Goal: Information Seeking & Learning: Learn about a topic

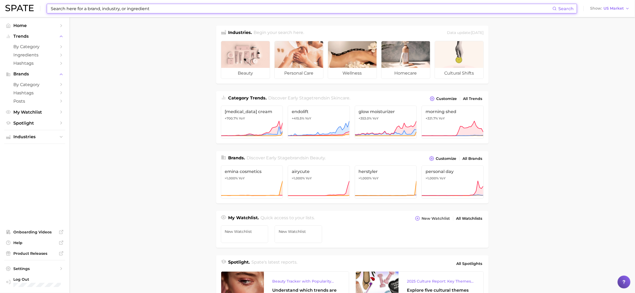
click at [64, 9] on input at bounding box center [301, 8] width 502 height 9
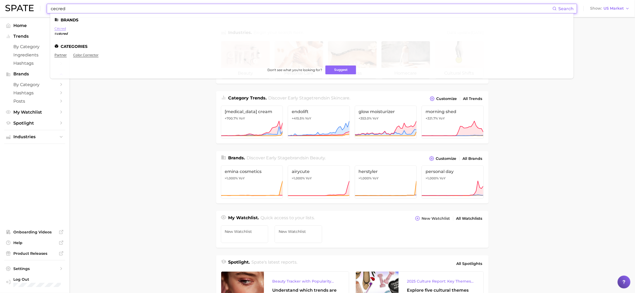
type input "cecred"
click at [63, 28] on link "cécred" at bounding box center [59, 28] width 11 height 4
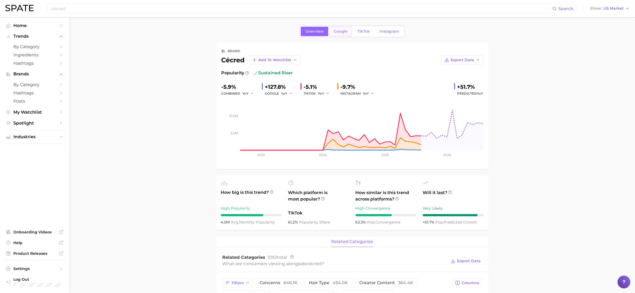
click at [340, 30] on span "Google" at bounding box center [340, 31] width 14 height 5
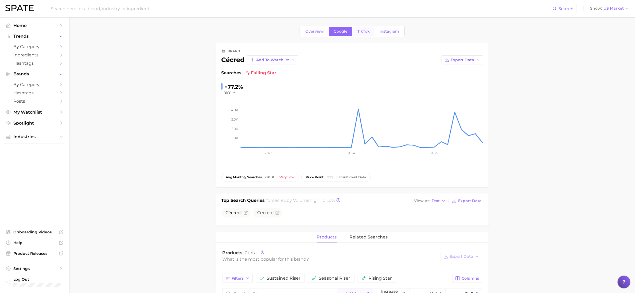
click at [361, 31] on span "TikTok" at bounding box center [363, 31] width 12 height 5
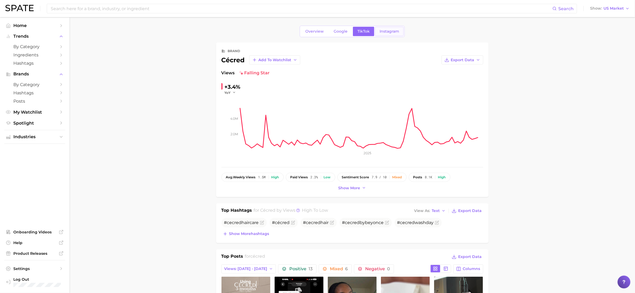
click at [393, 32] on span "Instagram" at bounding box center [388, 31] width 19 height 5
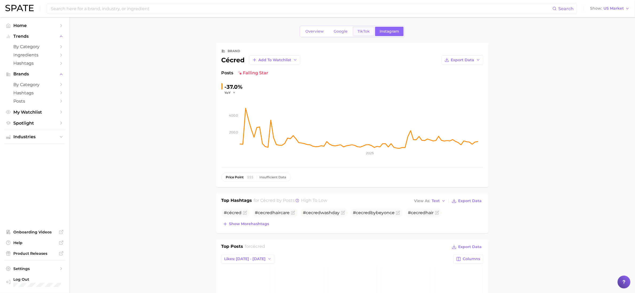
click at [362, 32] on span "TikTok" at bounding box center [363, 31] width 12 height 5
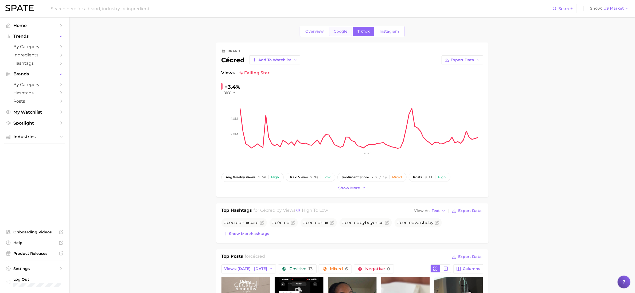
click at [338, 31] on span "Google" at bounding box center [340, 31] width 14 height 5
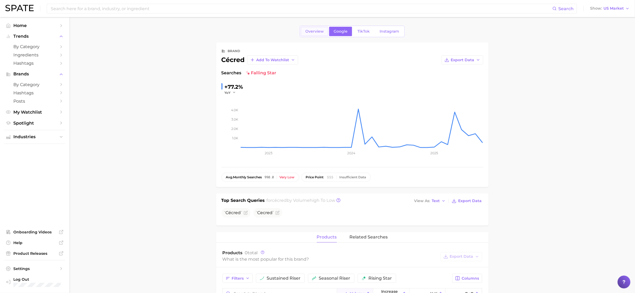
click at [317, 31] on span "Overview" at bounding box center [314, 31] width 18 height 5
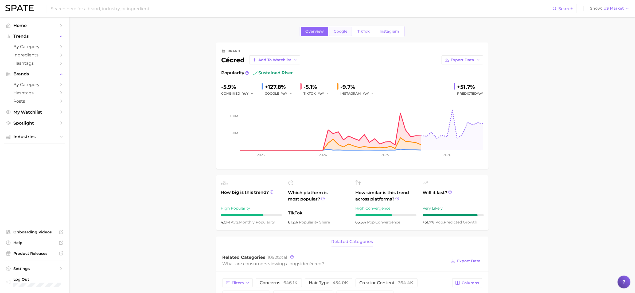
click at [343, 29] on span "Google" at bounding box center [340, 31] width 14 height 5
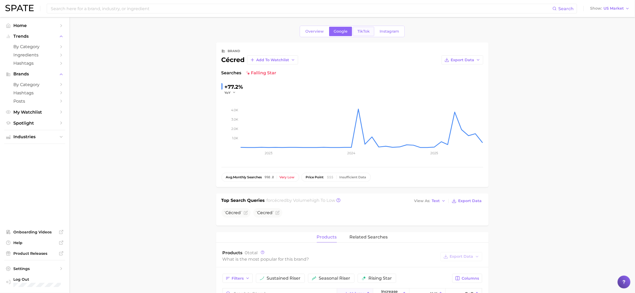
click at [362, 29] on link "TikTok" at bounding box center [363, 31] width 21 height 9
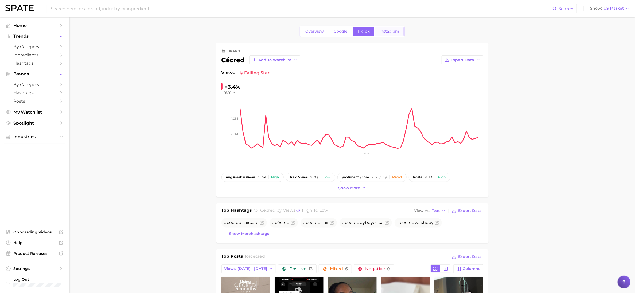
click at [393, 31] on span "Instagram" at bounding box center [388, 31] width 19 height 5
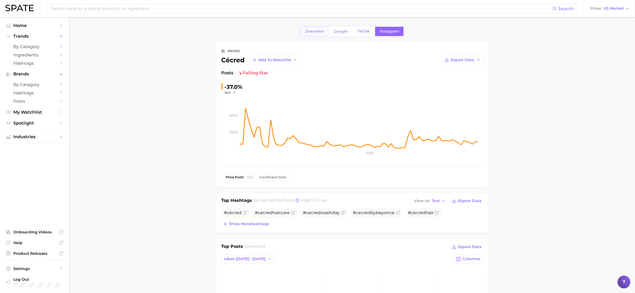
click at [316, 34] on span "Overview" at bounding box center [314, 31] width 18 height 5
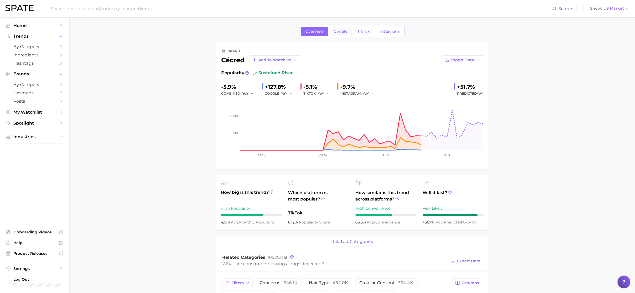
click at [340, 31] on span "Google" at bounding box center [340, 31] width 14 height 5
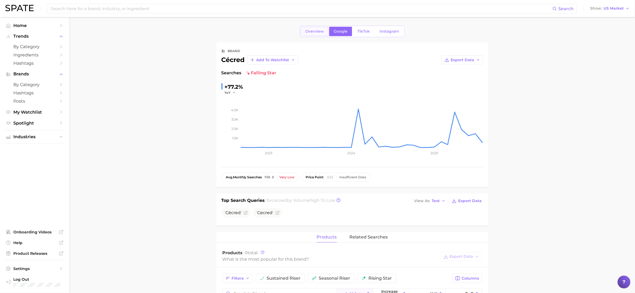
click at [315, 32] on span "Overview" at bounding box center [314, 31] width 18 height 5
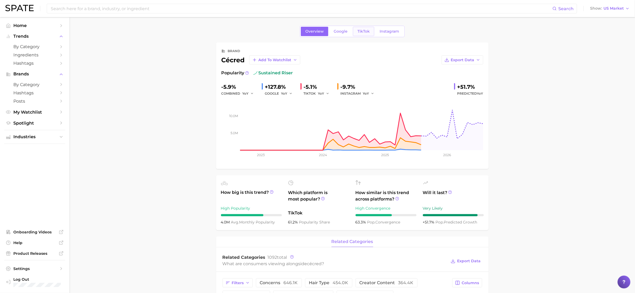
click at [361, 31] on span "TikTok" at bounding box center [363, 31] width 12 height 5
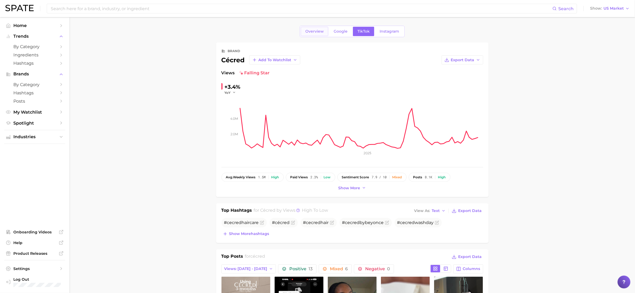
click at [313, 33] on span "Overview" at bounding box center [314, 31] width 18 height 5
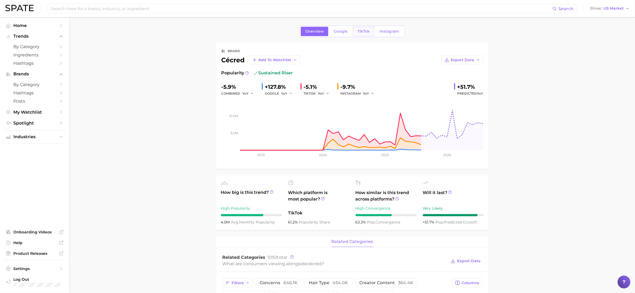
click at [366, 33] on span "TikTok" at bounding box center [363, 31] width 12 height 5
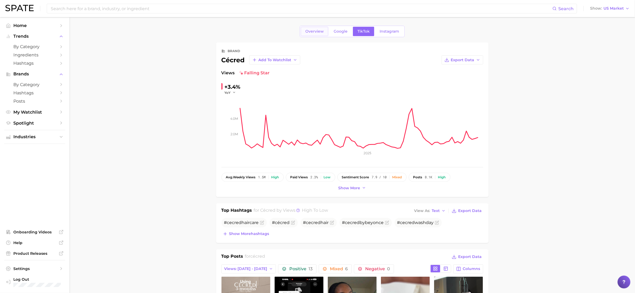
click at [313, 33] on span "Overview" at bounding box center [314, 31] width 18 height 5
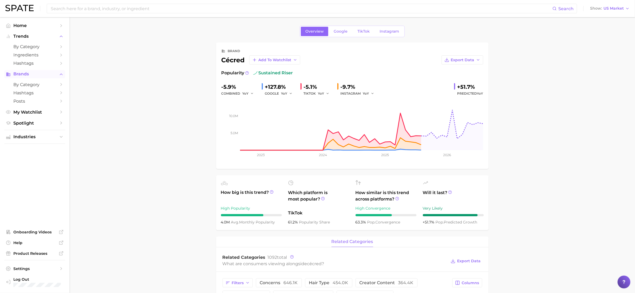
click at [31, 74] on span "Brands" at bounding box center [34, 74] width 43 height 5
click at [38, 75] on span "Brands" at bounding box center [34, 74] width 43 height 5
click at [33, 86] on span "by Category" at bounding box center [34, 84] width 43 height 5
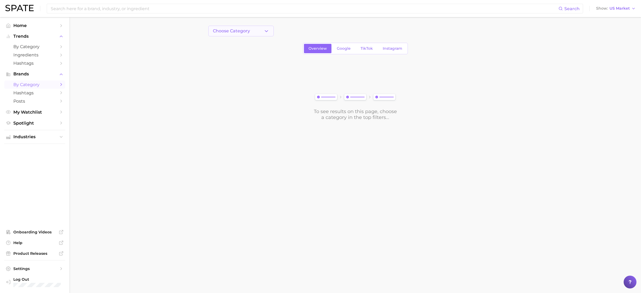
click at [264, 32] on icon "button" at bounding box center [266, 31] width 6 height 6
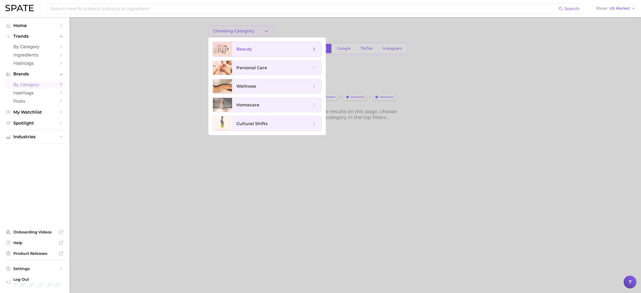
click at [255, 48] on span "beauty" at bounding box center [273, 49] width 75 height 6
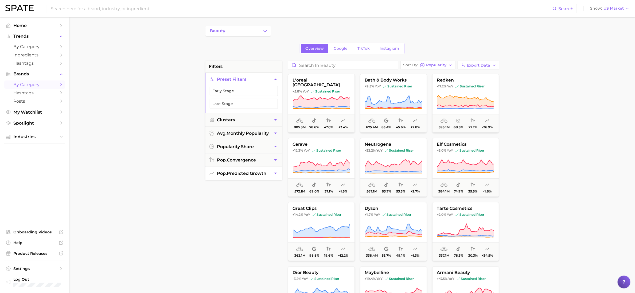
click at [272, 175] on button "pop. predicted growth" at bounding box center [243, 173] width 77 height 13
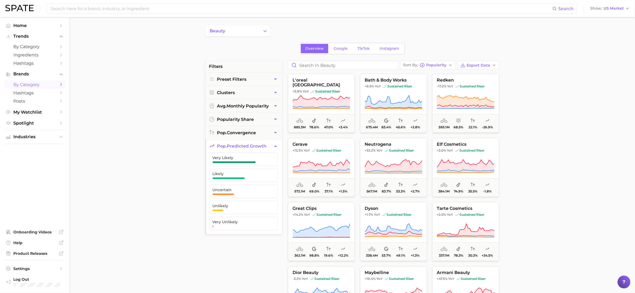
click at [559, 68] on main "beauty Overview Google TikTok Instagram filters Preset Filters Clusters avg. mo…" at bounding box center [351, 219] width 565 height 405
click at [450, 66] on icon "button" at bounding box center [450, 65] width 4 height 4
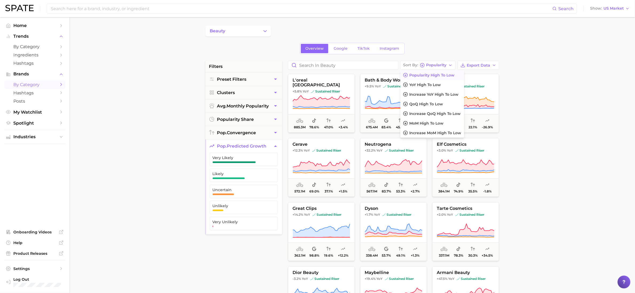
click at [554, 100] on main "beauty Overview Google TikTok Instagram filters Preset Filters Clusters avg. mo…" at bounding box center [351, 219] width 565 height 405
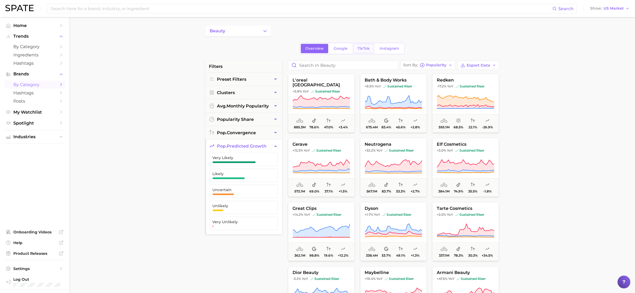
click at [360, 48] on span "TikTok" at bounding box center [363, 48] width 12 height 5
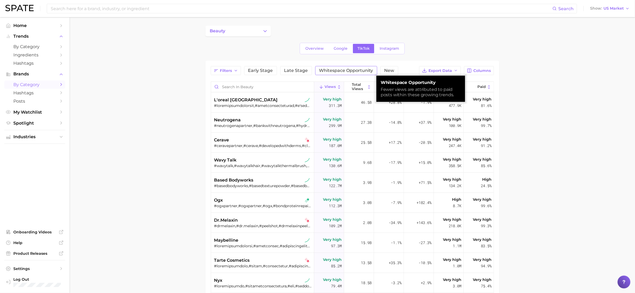
click at [366, 71] on span "Whitespace Opportunity" at bounding box center [346, 70] width 54 height 4
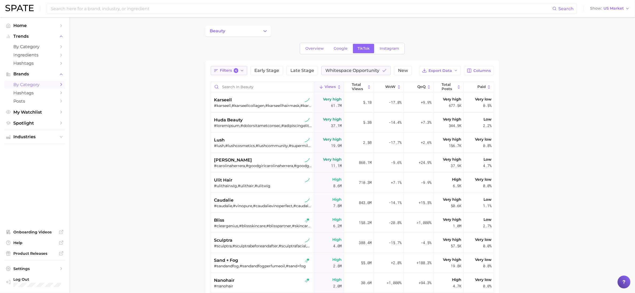
click at [244, 72] on icon "button" at bounding box center [242, 70] width 4 height 4
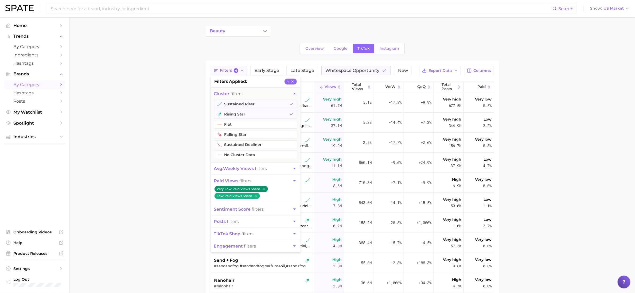
click at [244, 72] on icon "button" at bounding box center [242, 70] width 4 height 4
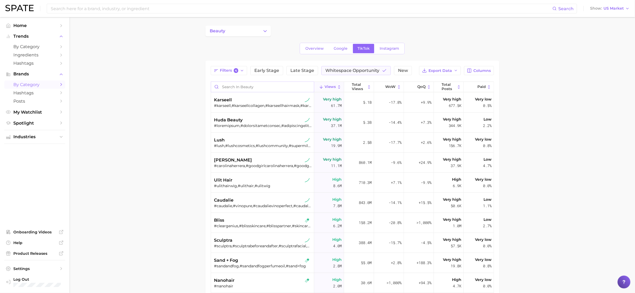
click at [265, 87] on input "Search in beauty" at bounding box center [262, 87] width 103 height 10
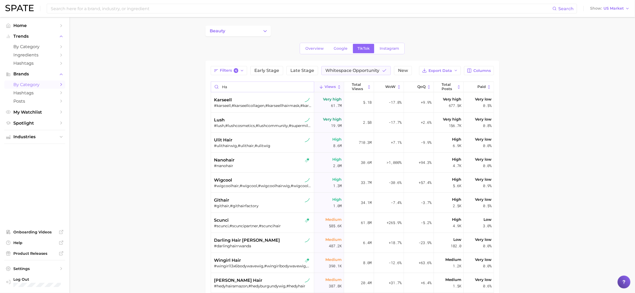
type input "h"
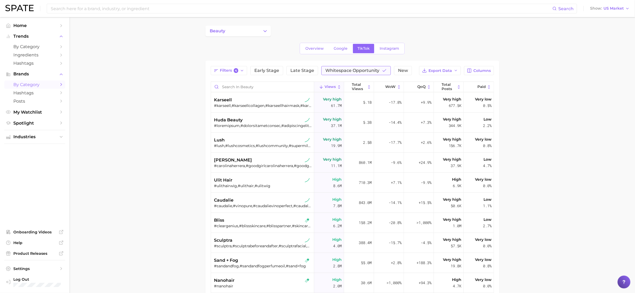
click at [382, 72] on icon "button" at bounding box center [384, 70] width 5 height 5
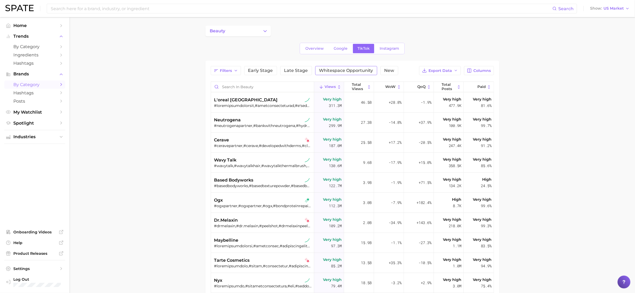
click at [193, 69] on main "beauty Overview Google TikTok Instagram Filters Early Stage Late Stage Whitespa…" at bounding box center [351, 211] width 565 height 389
click at [378, 49] on link "Instagram" at bounding box center [389, 48] width 29 height 9
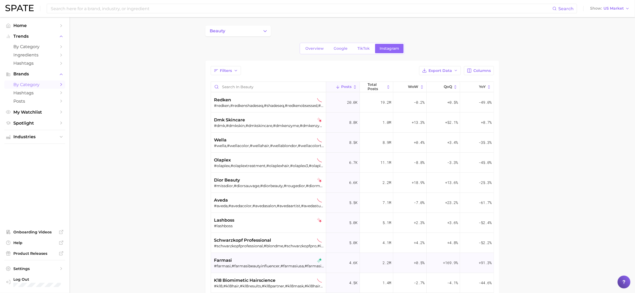
click at [298, 263] on div "farmasi" at bounding box center [269, 260] width 110 height 6
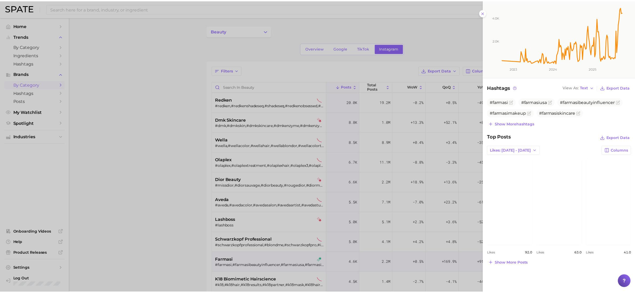
scroll to position [50, 0]
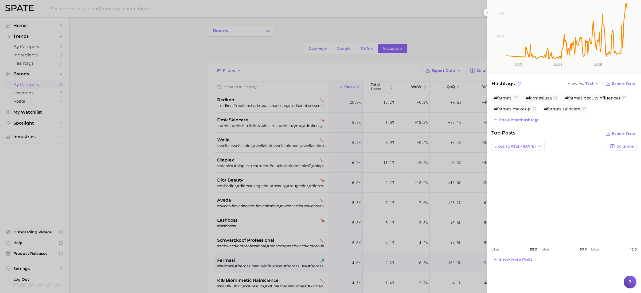
click at [610, 191] on link "view post on Instagram" at bounding box center [614, 198] width 46 height 87
click at [487, 13] on icon "2.0k 4.0k 2023 2024 2025" at bounding box center [561, 34] width 148 height 77
click at [487, 14] on icon "2.0k 4.0k 2023 2024 2025" at bounding box center [561, 34] width 148 height 77
click at [488, 13] on icon "2.0k 4.0k 2023 2024 2025" at bounding box center [561, 34] width 148 height 77
click at [420, 42] on div at bounding box center [320, 146] width 641 height 293
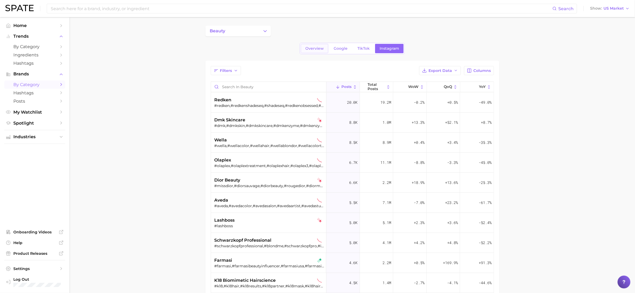
click at [316, 49] on span "Overview" at bounding box center [314, 48] width 18 height 5
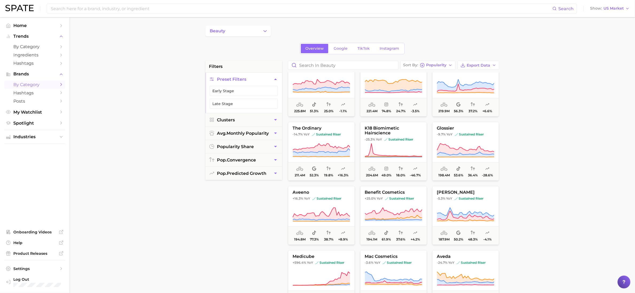
scroll to position [440, 0]
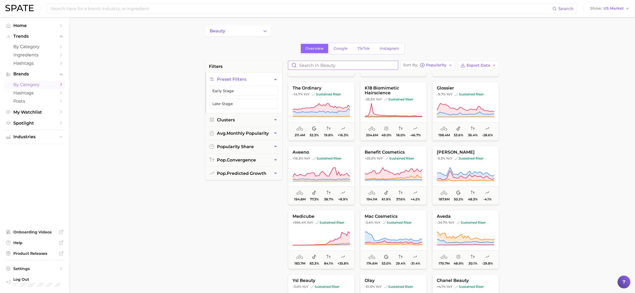
click at [340, 65] on input "Search in beauty" at bounding box center [343, 65] width 110 height 9
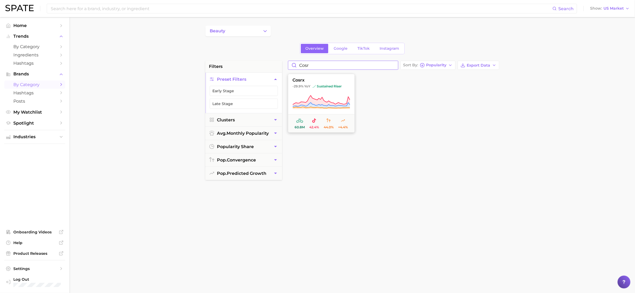
type input "cosr"
click at [346, 86] on span "-29.9% YoY sustained riser" at bounding box center [321, 86] width 66 height 4
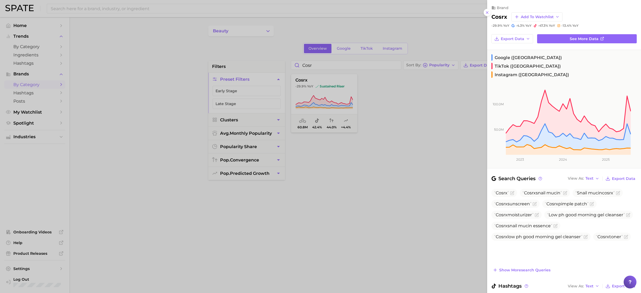
click at [487, 17] on div "brand cosrx Add to Watchlist -29.9% YoY -4.3% YoY -47.3% YoY -13.4% YoY Export …" at bounding box center [564, 146] width 154 height 293
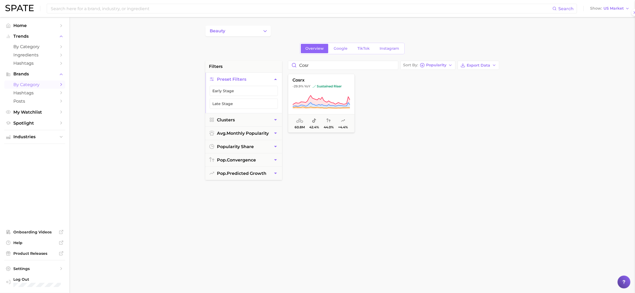
drag, startPoint x: 420, startPoint y: 125, endPoint x: 415, endPoint y: 114, distance: 12.1
click at [360, 69] on input "cosr" at bounding box center [343, 65] width 110 height 9
click at [394, 65] on input "cosr" at bounding box center [343, 65] width 110 height 9
click at [393, 66] on input "cosr" at bounding box center [343, 65] width 110 height 9
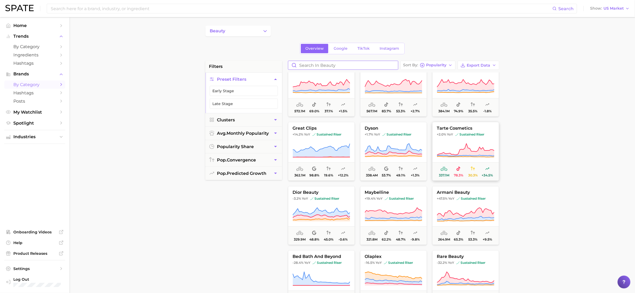
scroll to position [120, 0]
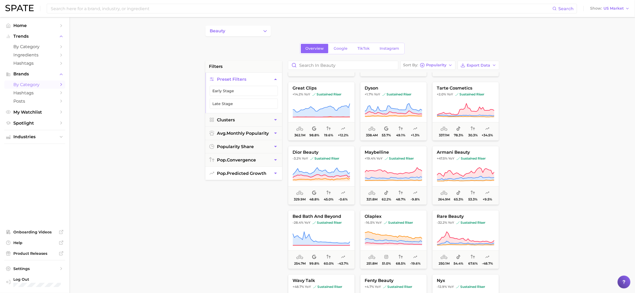
click at [273, 175] on icon "button" at bounding box center [276, 173] width 6 height 6
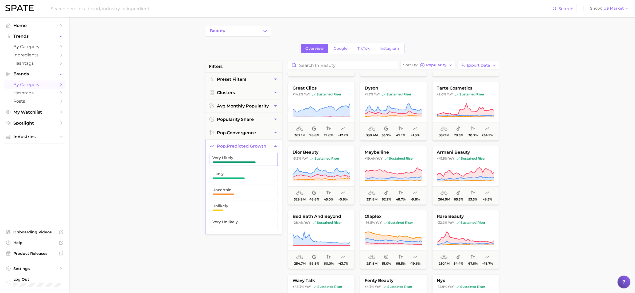
click at [262, 163] on span "Very Likely" at bounding box center [239, 158] width 54 height 7
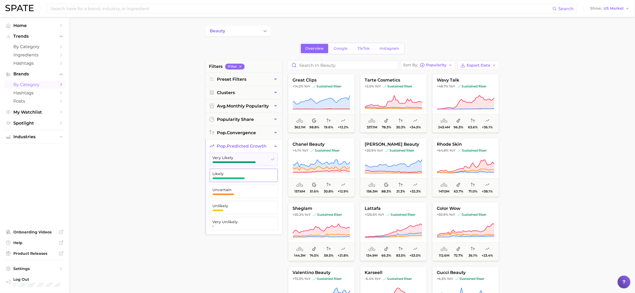
click at [254, 174] on span "Likely" at bounding box center [239, 173] width 54 height 4
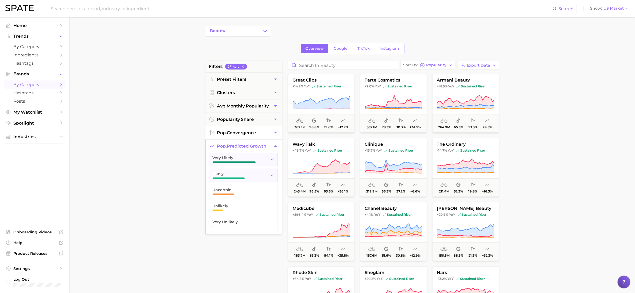
click at [277, 135] on icon "button" at bounding box center [276, 133] width 6 height 6
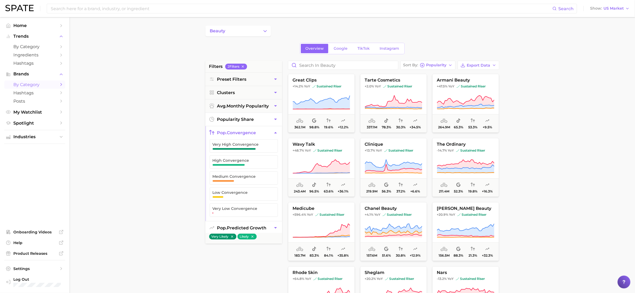
click at [271, 119] on button "popularity share" at bounding box center [243, 119] width 77 height 13
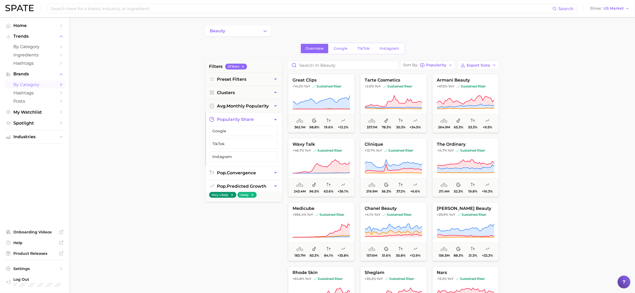
click at [274, 119] on icon "button" at bounding box center [276, 119] width 6 height 6
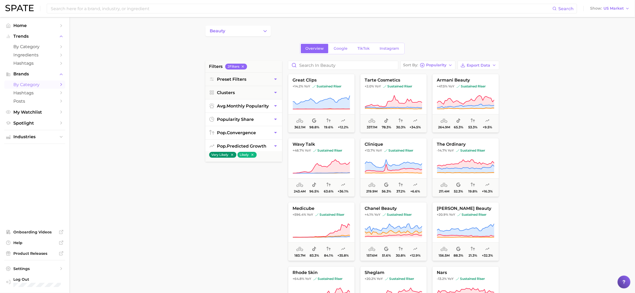
click at [274, 108] on icon "button" at bounding box center [276, 106] width 6 height 6
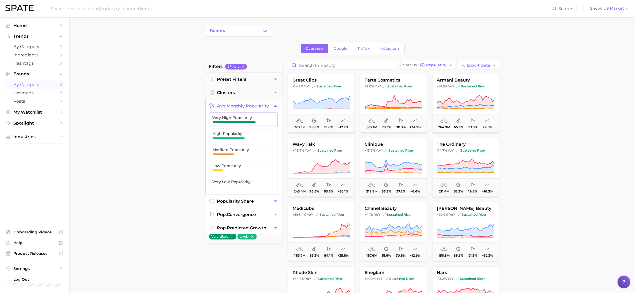
click at [250, 116] on span "Very High Popularity" at bounding box center [239, 117] width 54 height 4
click at [238, 134] on span "High Popularity" at bounding box center [239, 133] width 54 height 4
click at [276, 106] on icon "button" at bounding box center [276, 106] width 6 height 6
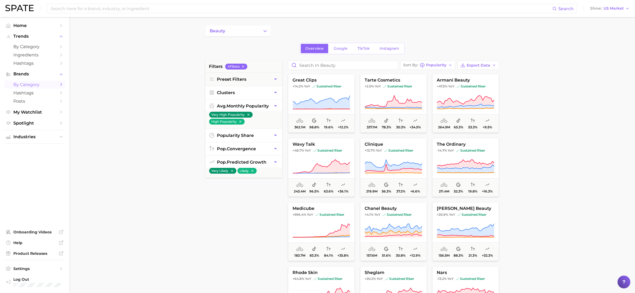
click at [276, 92] on icon "button" at bounding box center [276, 93] width 6 height 6
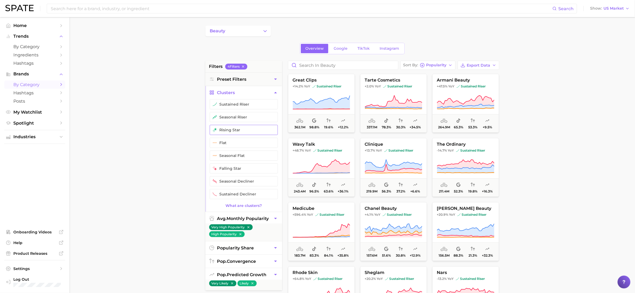
click at [239, 131] on button "rising star" at bounding box center [244, 130] width 68 height 10
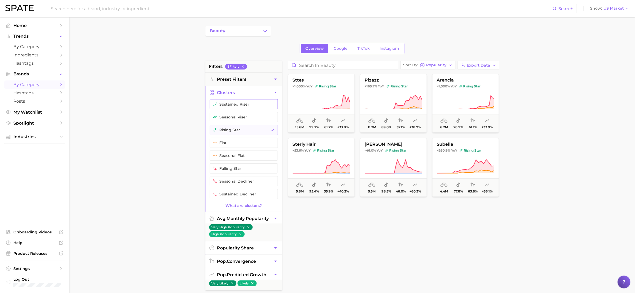
click at [249, 106] on button "sustained riser" at bounding box center [244, 104] width 68 height 10
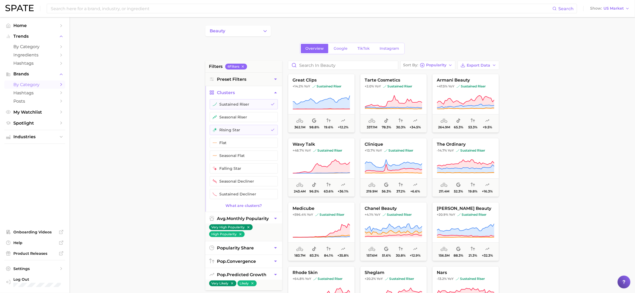
click at [276, 93] on icon "button" at bounding box center [275, 92] width 3 height 1
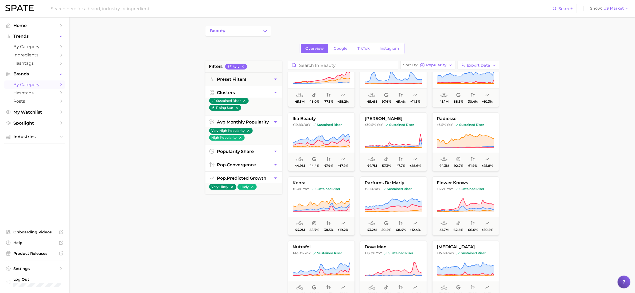
scroll to position [1321, 0]
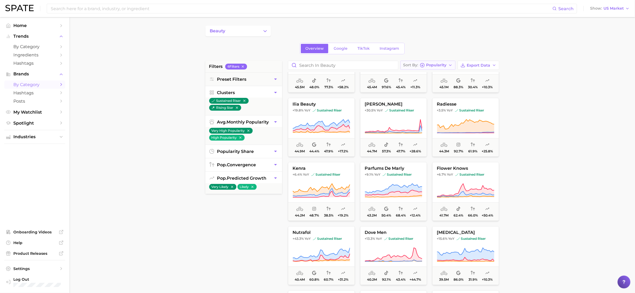
click at [437, 66] on span "Popularity" at bounding box center [436, 65] width 20 height 3
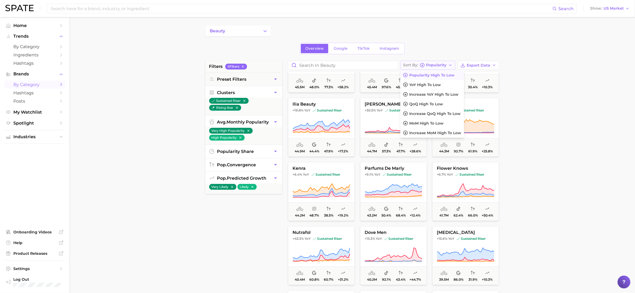
click at [438, 66] on span "Popularity" at bounding box center [436, 65] width 20 height 3
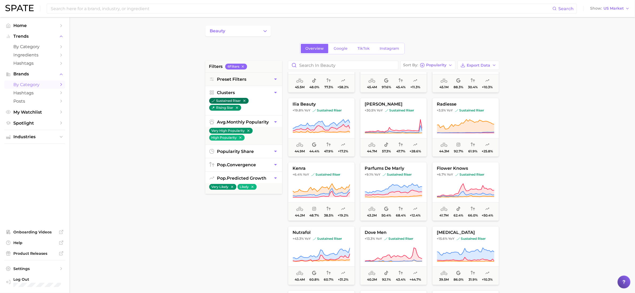
click at [245, 102] on icon "button" at bounding box center [244, 101] width 2 height 2
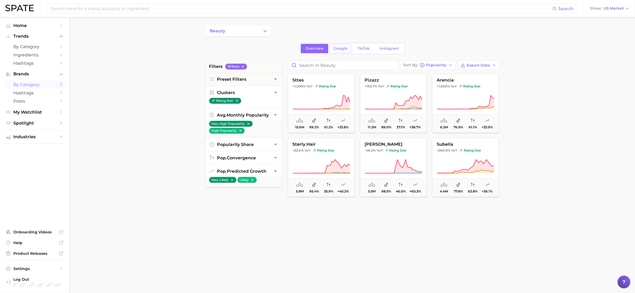
click at [346, 51] on link "Google" at bounding box center [340, 48] width 23 height 9
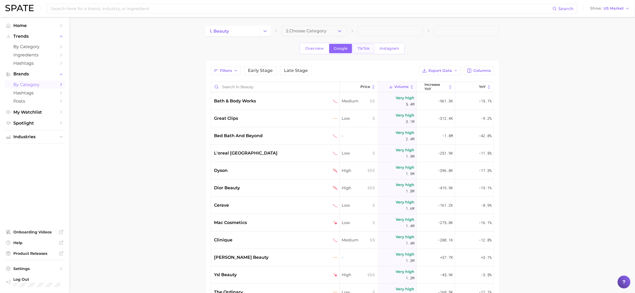
click at [364, 49] on span "TikTok" at bounding box center [363, 48] width 12 height 5
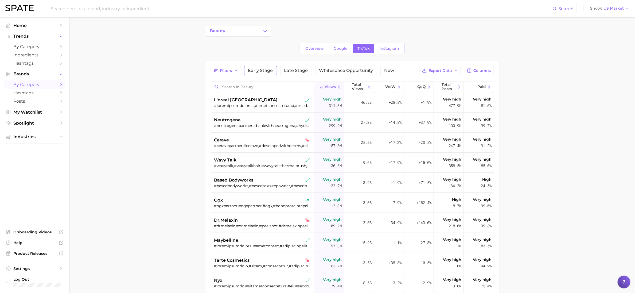
click at [267, 73] on span "Early Stage" at bounding box center [260, 70] width 25 height 4
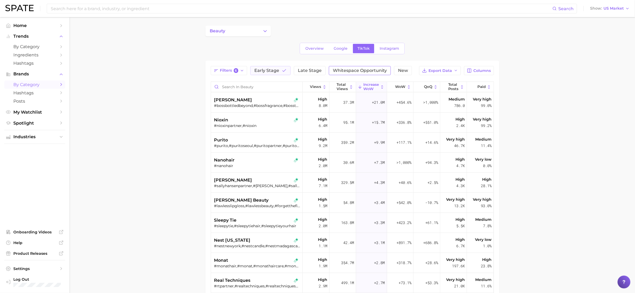
click at [383, 70] on span "Whitespace Opportunity" at bounding box center [360, 70] width 54 height 4
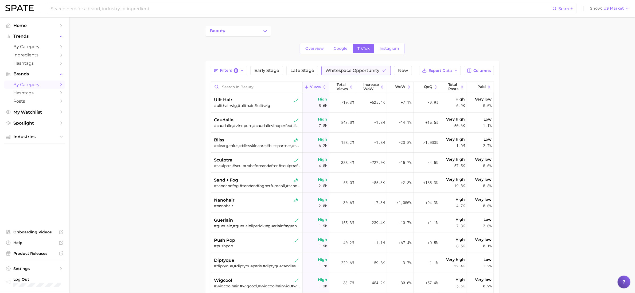
click at [341, 75] on button "Whitespace Opportunity" at bounding box center [355, 70] width 69 height 9
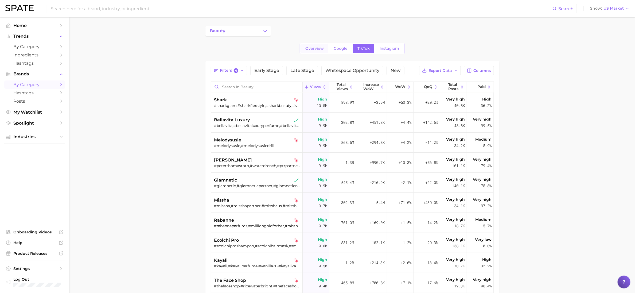
click at [317, 52] on link "Overview" at bounding box center [314, 48] width 27 height 9
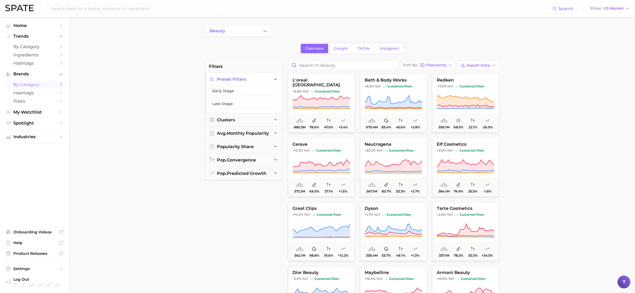
click at [573, 110] on main "beauty Overview Google TikTok Instagram filters Preset Filters Early Stage Late…" at bounding box center [351, 219] width 565 height 405
